Goal: Navigation & Orientation: Find specific page/section

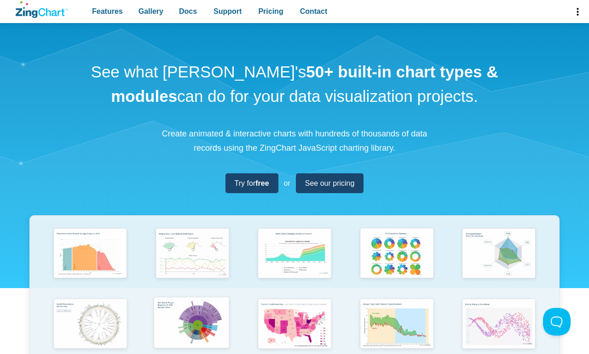
click at [192, 318] on img "App Content" at bounding box center [192, 323] width 84 height 60
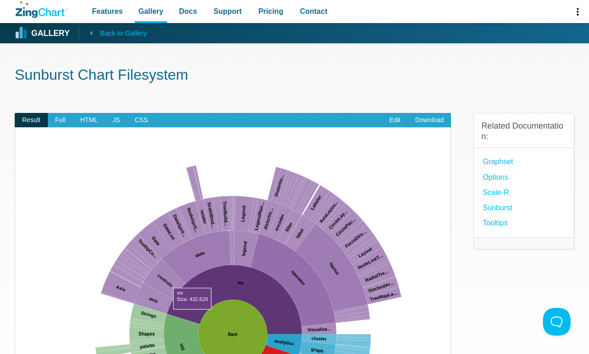
click at [113, 33] on span "Back to Gallery" at bounding box center [123, 33] width 47 height 12
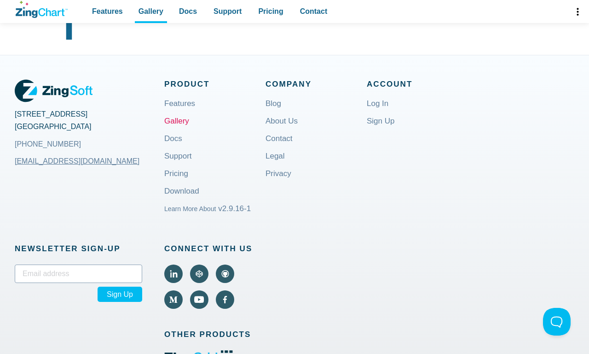
scroll to position [800, 0]
